Goal: Task Accomplishment & Management: Use online tool/utility

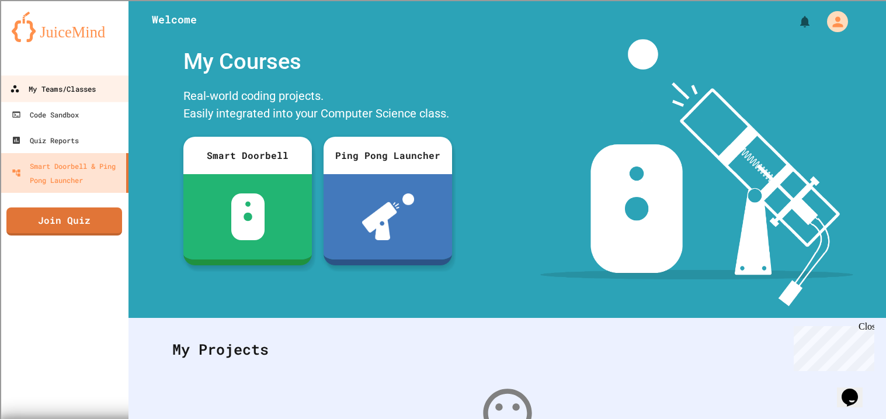
click at [54, 98] on link "My Teams/Classes" at bounding box center [64, 88] width 133 height 26
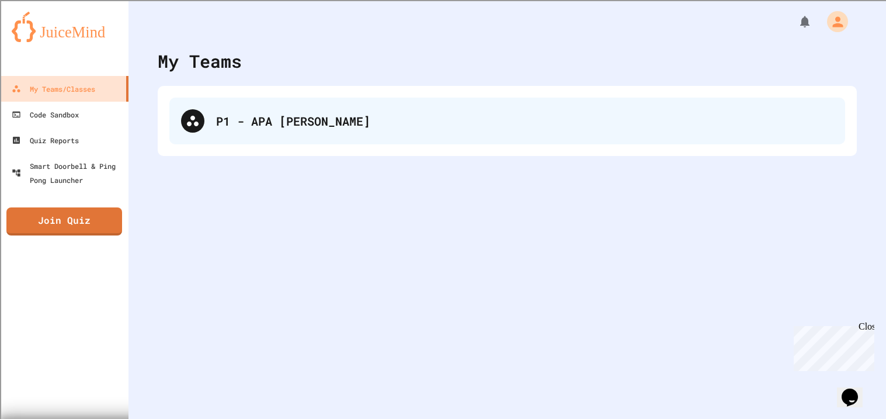
click at [390, 116] on div "P1 - APA [PERSON_NAME]" at bounding box center [525, 121] width 618 height 18
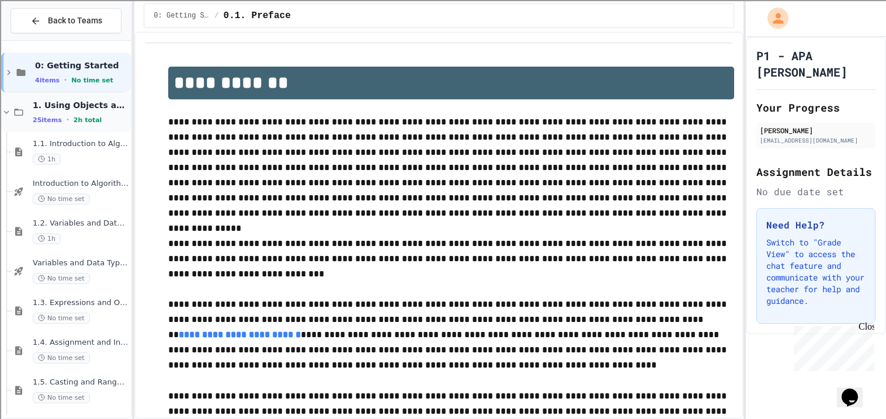
click at [59, 103] on span "1. Using Objects and Methods" at bounding box center [81, 105] width 96 height 11
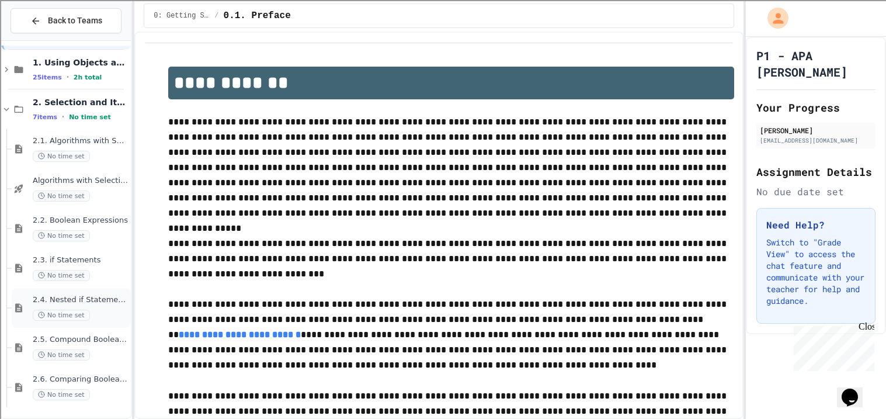
click at [51, 310] on span "No time set" at bounding box center [61, 315] width 57 height 11
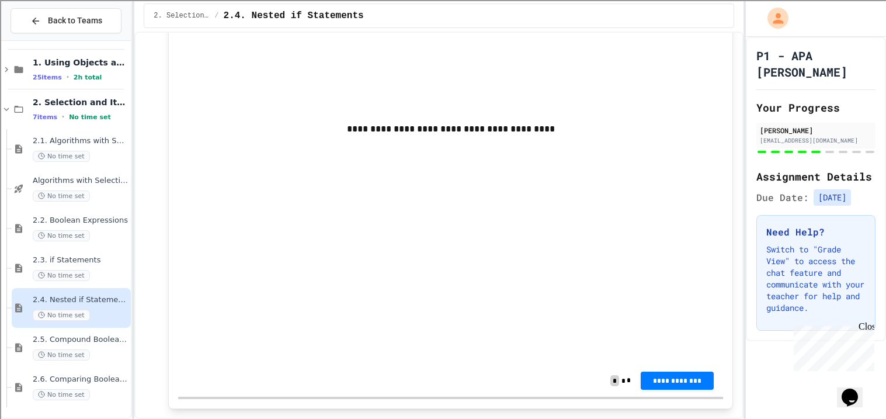
scroll to position [3801, 0]
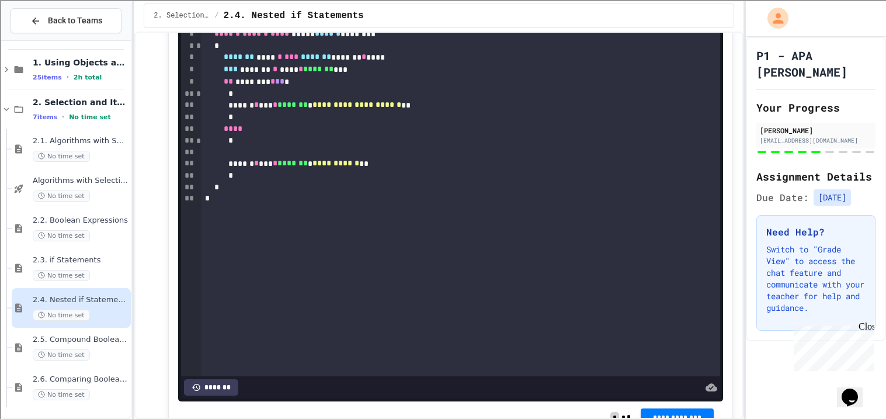
scroll to position [3758, 0]
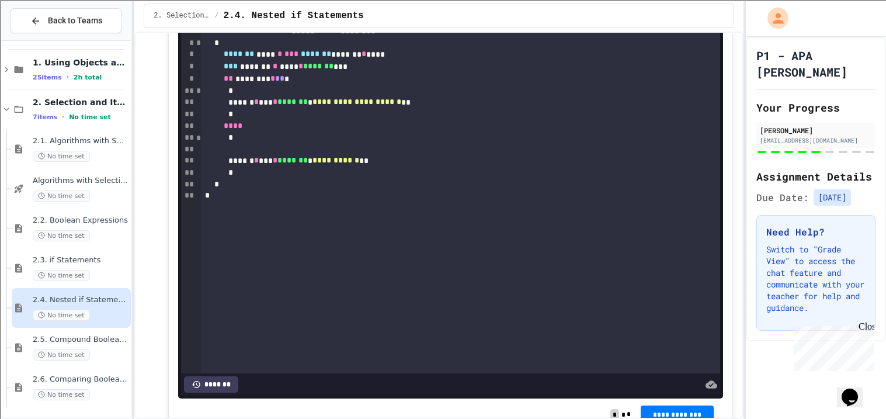
click at [460, 109] on div "**********" at bounding box center [461, 102] width 519 height 12
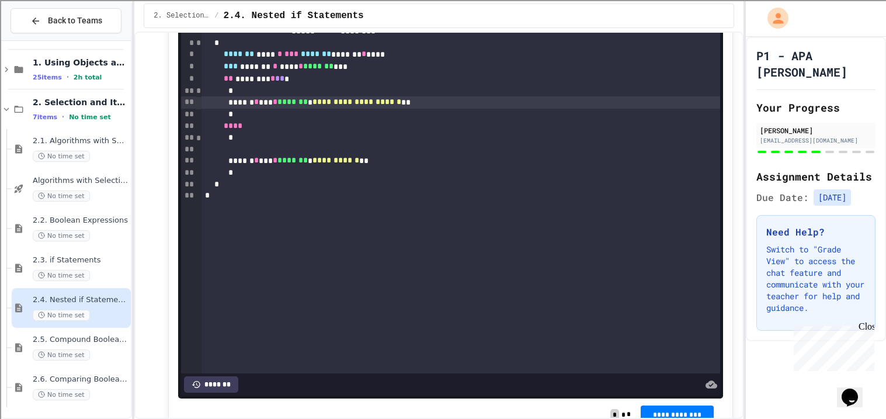
click at [285, 120] on div "*" at bounding box center [461, 115] width 519 height 12
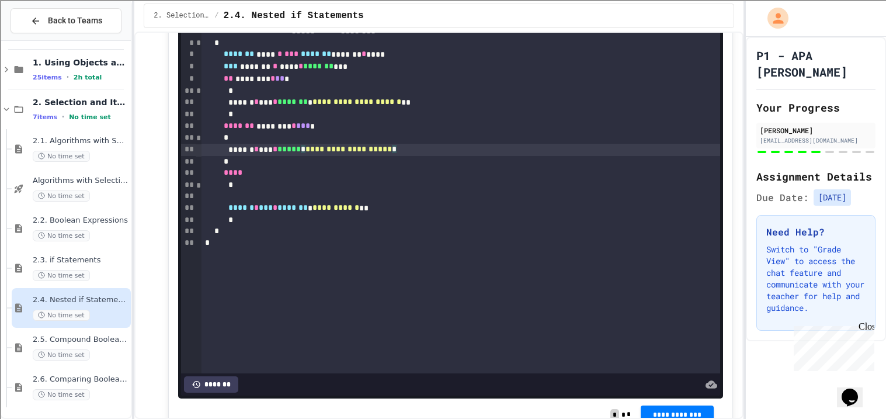
click at [471, 156] on div "**********" at bounding box center [461, 150] width 519 height 12
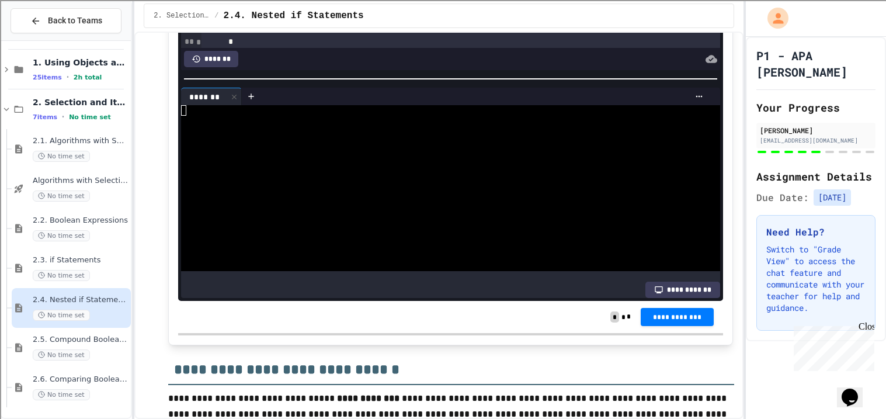
scroll to position [46, 0]
click at [333, 137] on div at bounding box center [446, 131] width 531 height 11
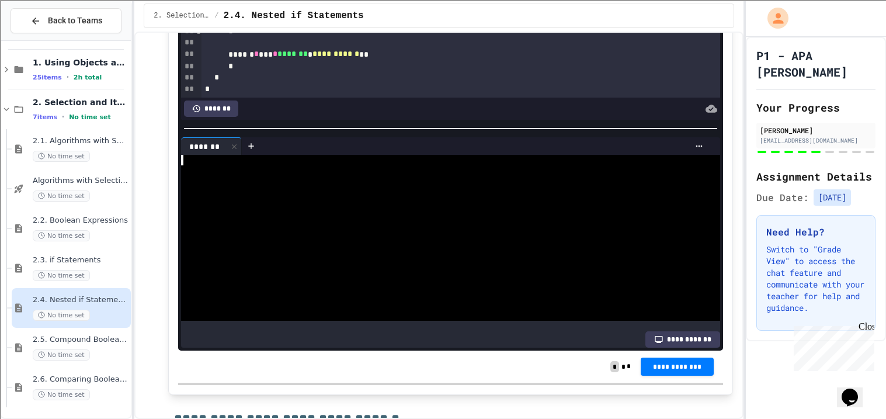
click at [231, 197] on div at bounding box center [446, 191] width 531 height 11
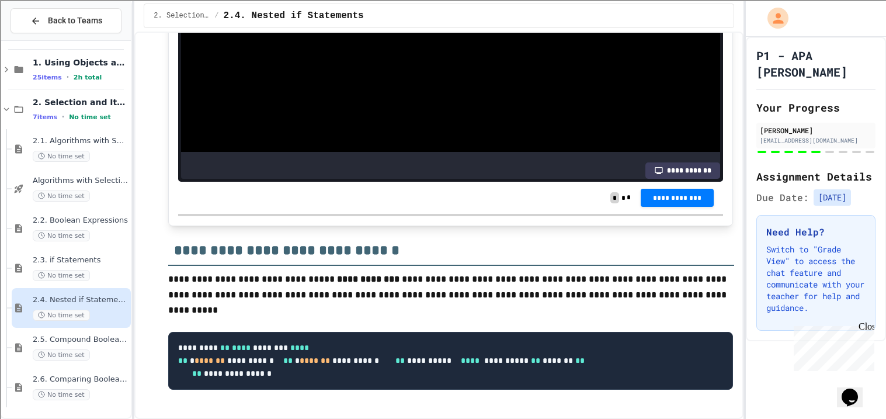
scroll to position [3995, 0]
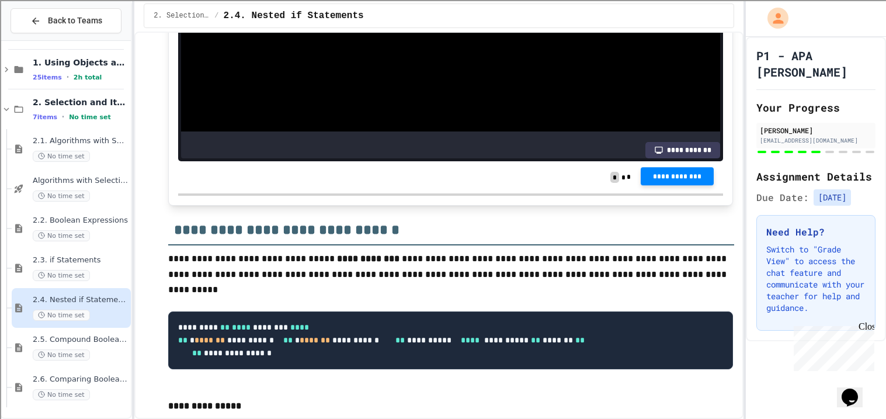
click at [665, 181] on span "**********" at bounding box center [677, 176] width 55 height 9
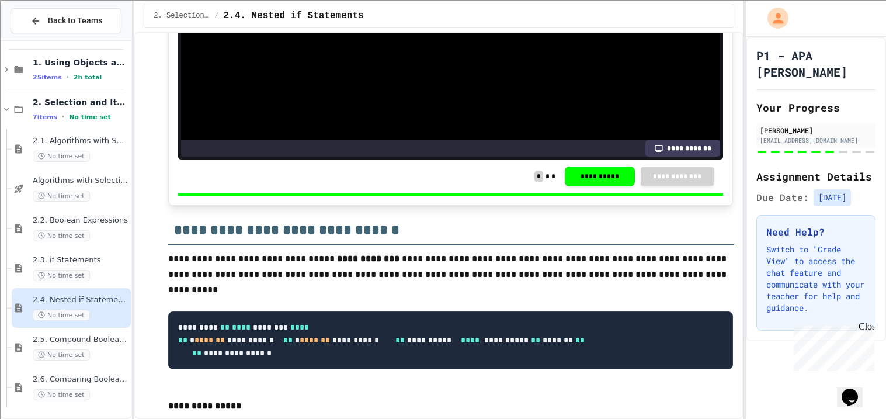
scroll to position [4019, 0]
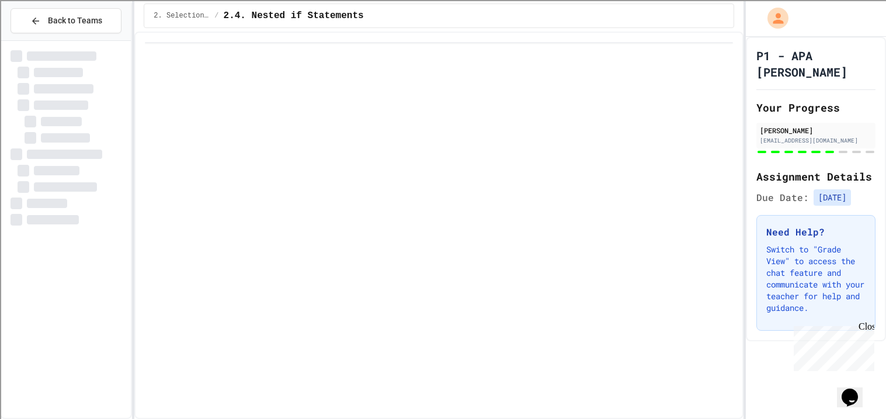
scroll to position [0, 0]
